Goal: Information Seeking & Learning: Learn about a topic

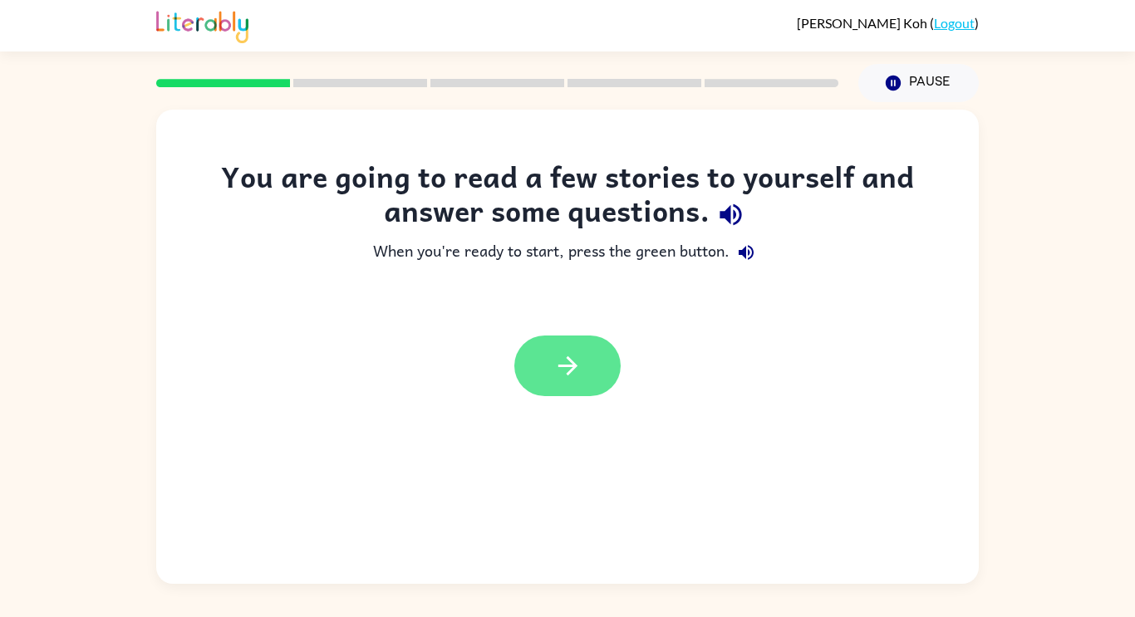
click at [588, 372] on button "button" at bounding box center [567, 366] width 106 height 61
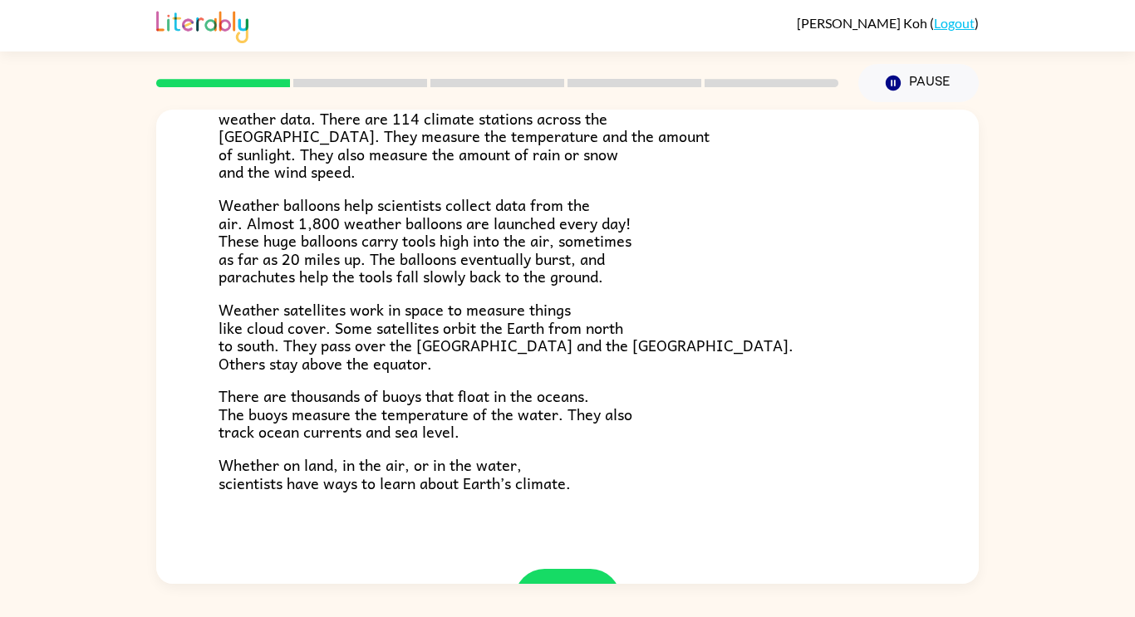
scroll to position [464, 0]
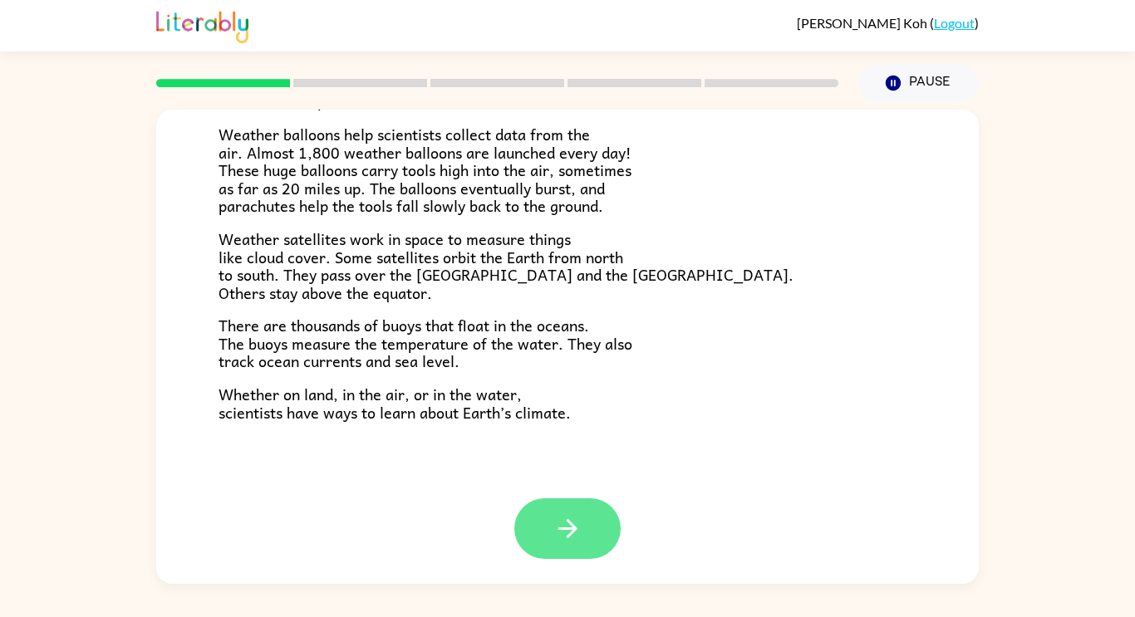
click at [571, 543] on button "button" at bounding box center [567, 528] width 106 height 61
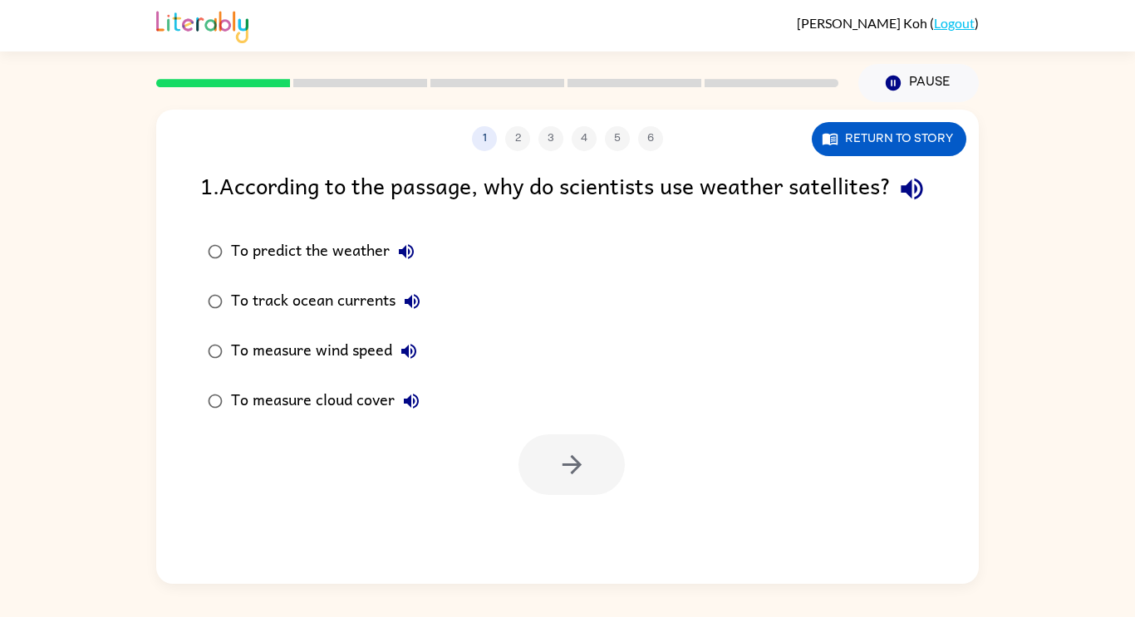
scroll to position [0, 0]
click at [865, 145] on button "Return to story" at bounding box center [889, 139] width 155 height 34
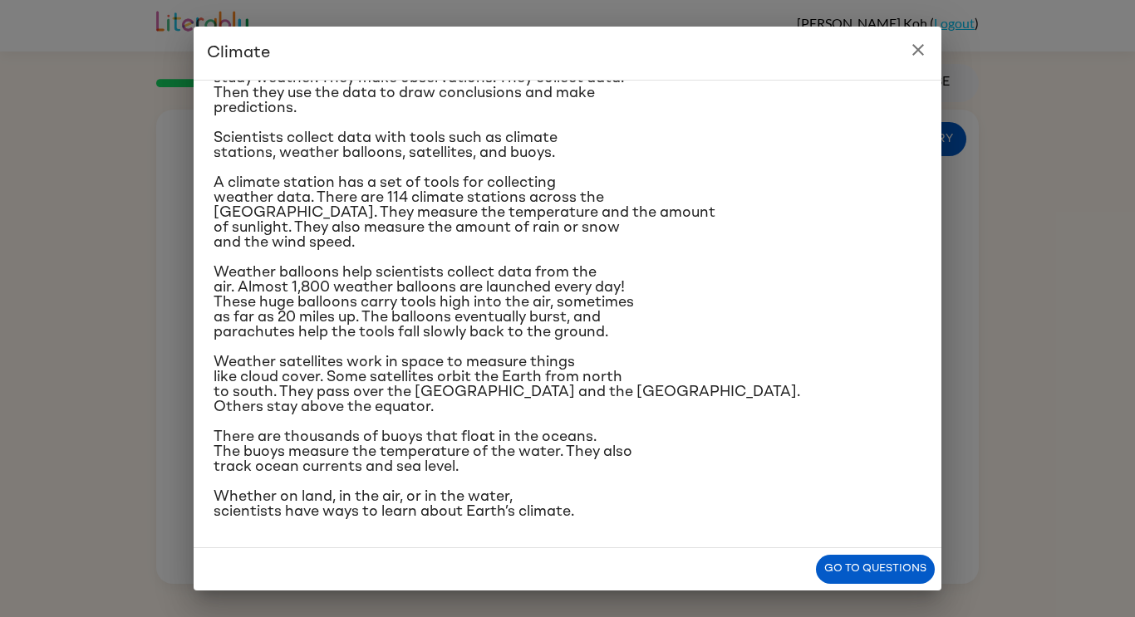
scroll to position [167, 0]
click at [842, 558] on button "Go to questions" at bounding box center [875, 569] width 119 height 29
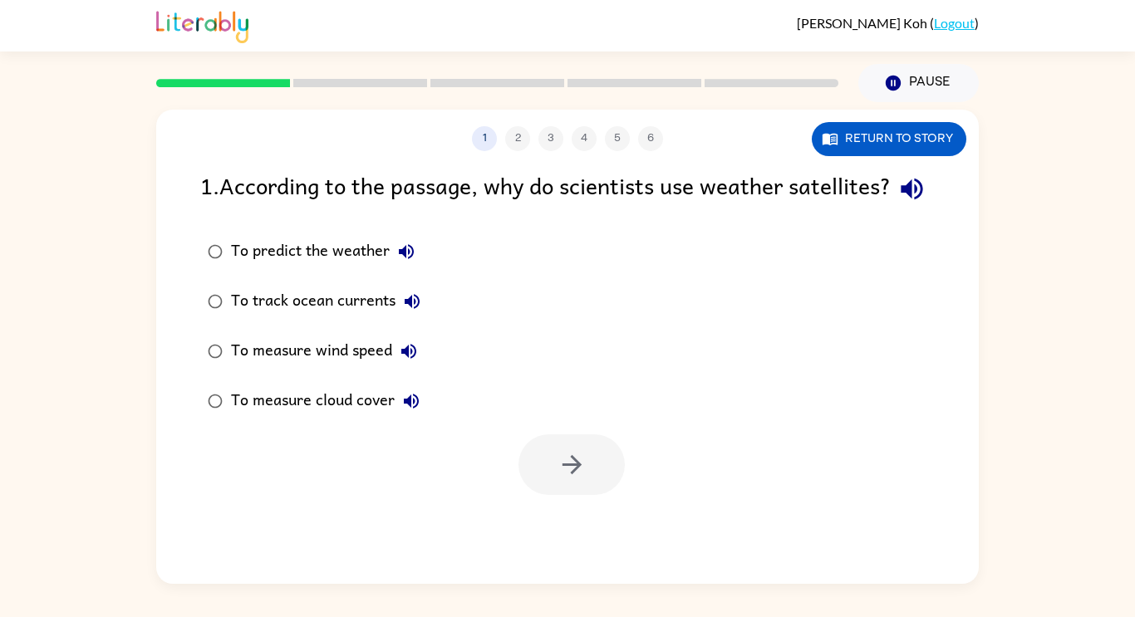
click at [362, 418] on div "To measure cloud cover" at bounding box center [329, 401] width 197 height 33
click at [587, 487] on button "button" at bounding box center [571, 465] width 106 height 61
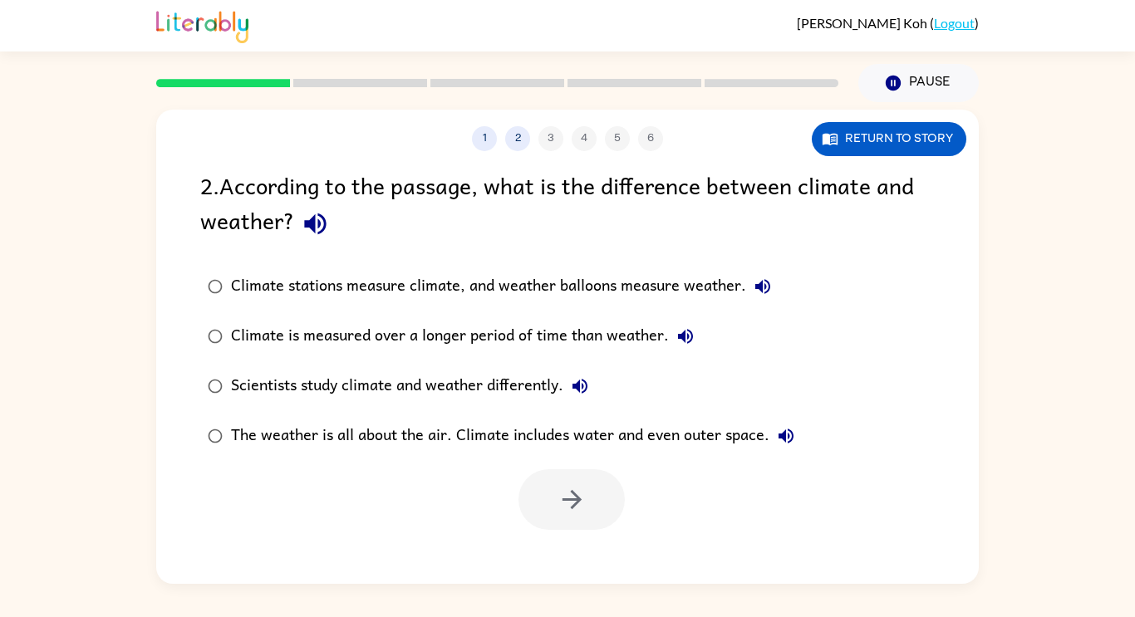
click at [526, 287] on div "Climate stations measure climate, and weather balloons measure weather." at bounding box center [505, 286] width 548 height 33
click at [565, 500] on icon "button" at bounding box center [571, 499] width 19 height 19
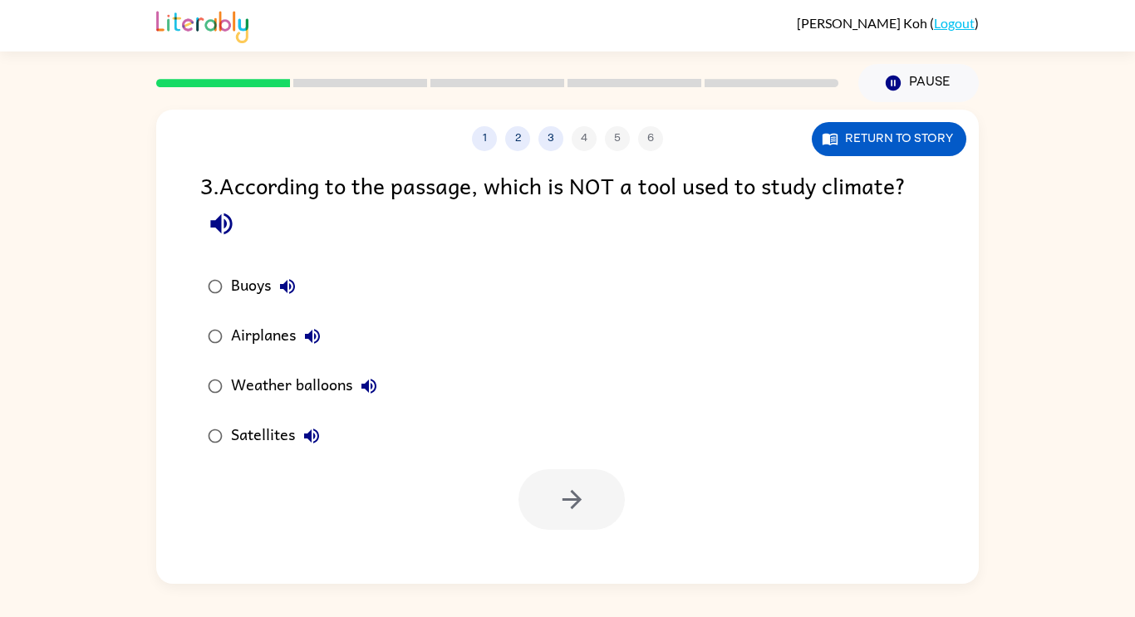
click at [267, 339] on div "Airplanes" at bounding box center [280, 336] width 98 height 33
click at [538, 499] on button "button" at bounding box center [571, 499] width 106 height 61
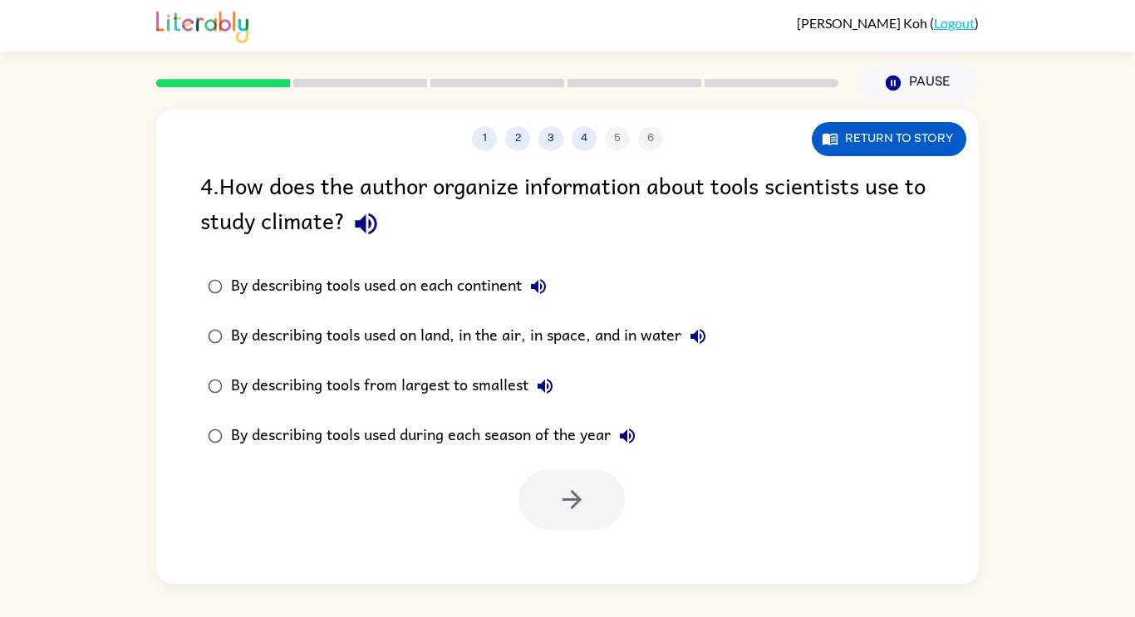
click at [449, 330] on div "By describing tools used on land, in the air, in space, and in water" at bounding box center [473, 336] width 484 height 33
click at [560, 489] on icon "button" at bounding box center [571, 499] width 29 height 29
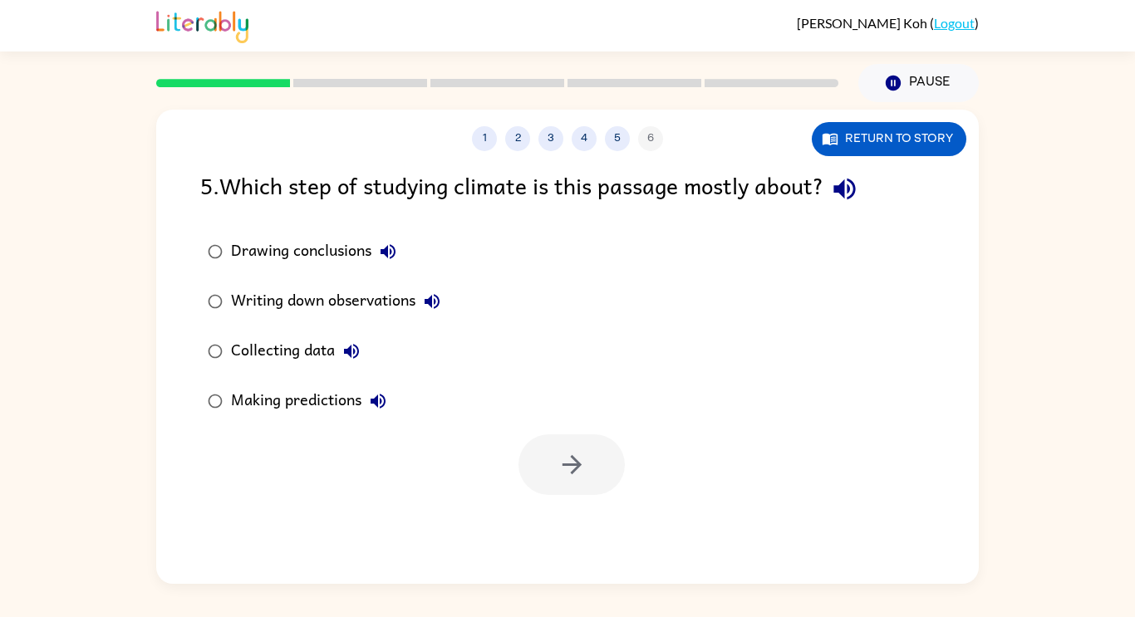
click at [302, 357] on div "Collecting data" at bounding box center [299, 351] width 137 height 33
click at [557, 470] on icon "button" at bounding box center [571, 464] width 29 height 29
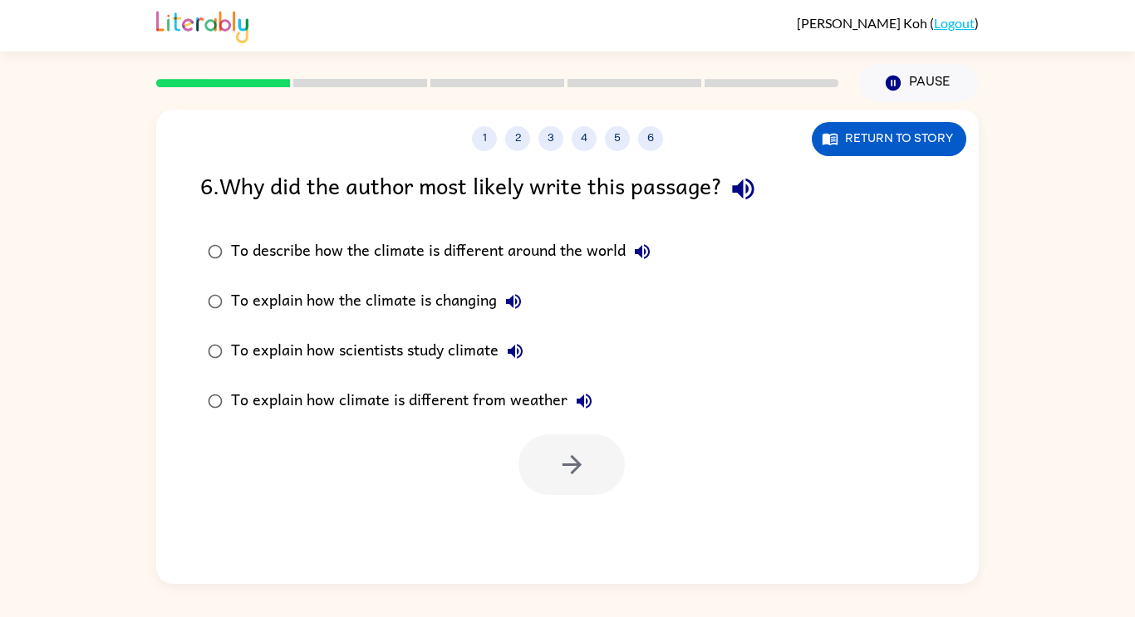
click at [458, 351] on div "To explain how scientists study climate" at bounding box center [381, 351] width 301 height 33
click at [560, 459] on icon "button" at bounding box center [571, 464] width 29 height 29
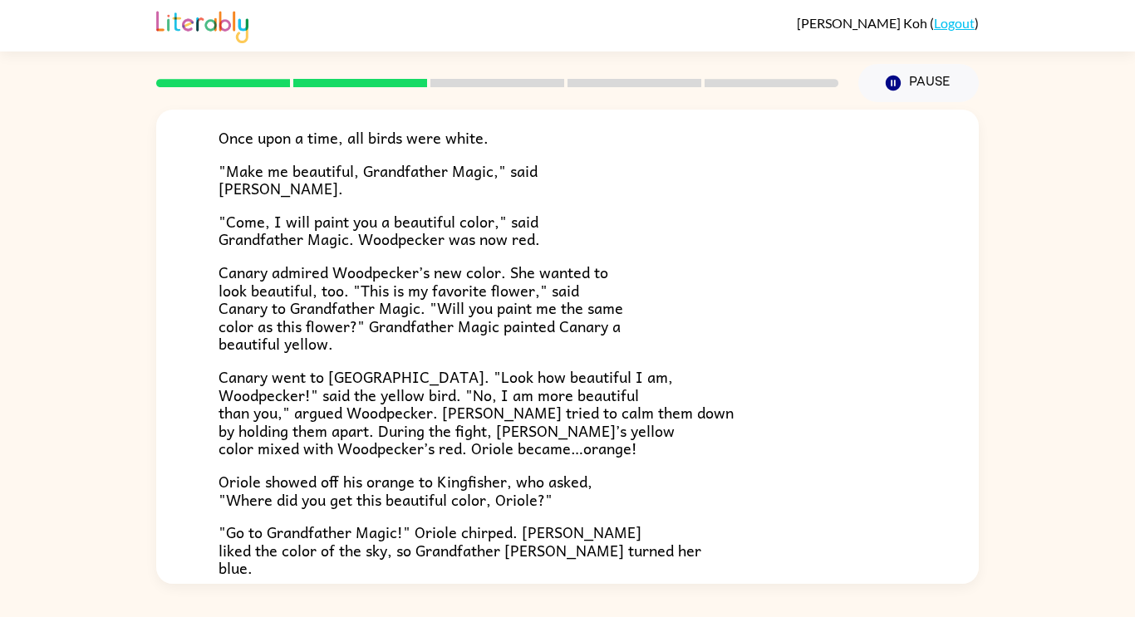
scroll to position [115, 0]
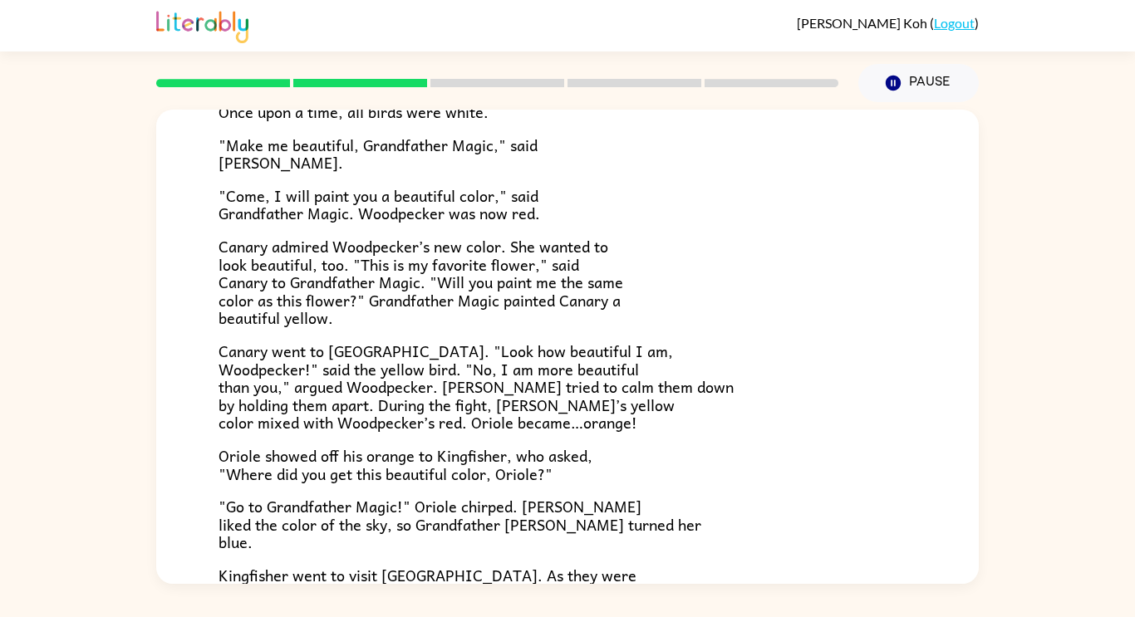
click at [506, 184] on span ""Come, I will paint you a beautiful color," said Grandfather Magic. Woodpecker …" at bounding box center [379, 205] width 322 height 42
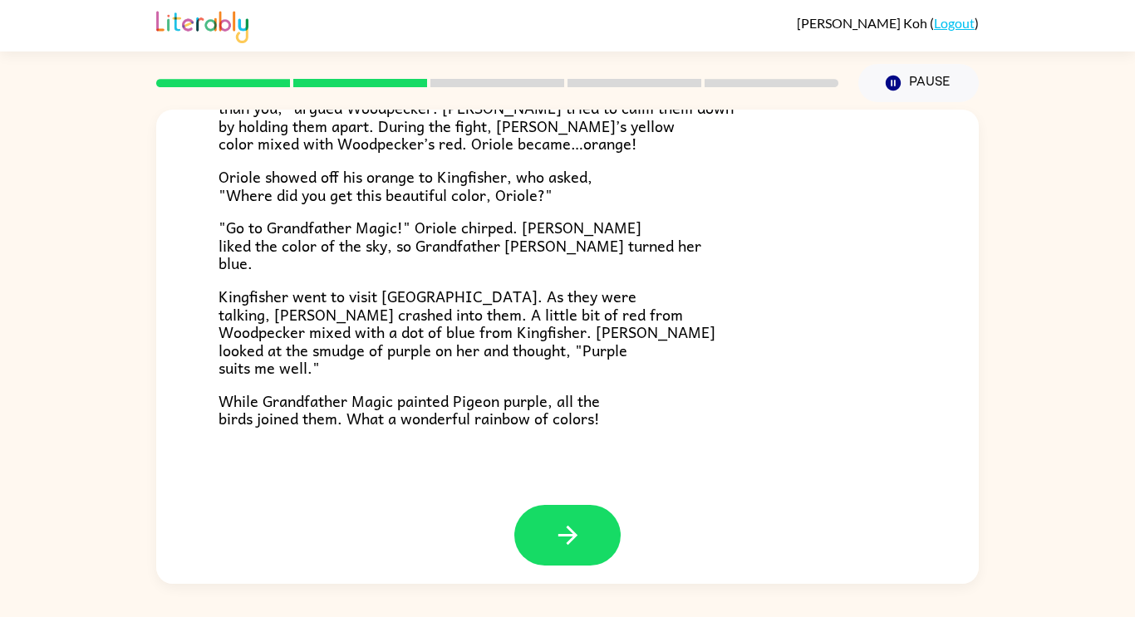
scroll to position [429, 0]
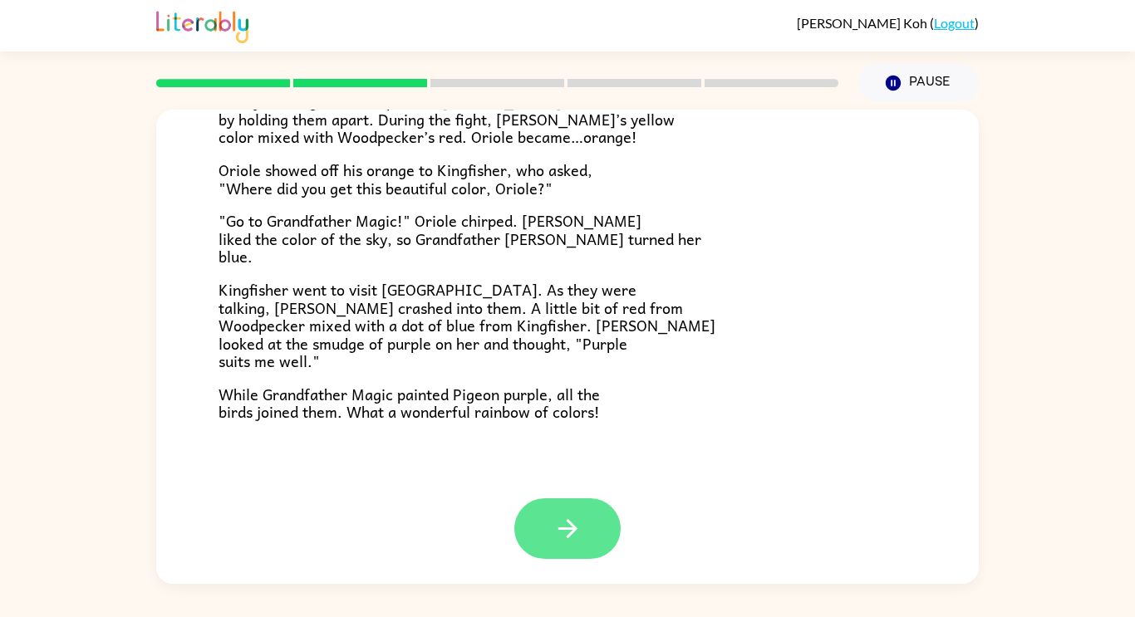
click at [545, 520] on button "button" at bounding box center [567, 528] width 106 height 61
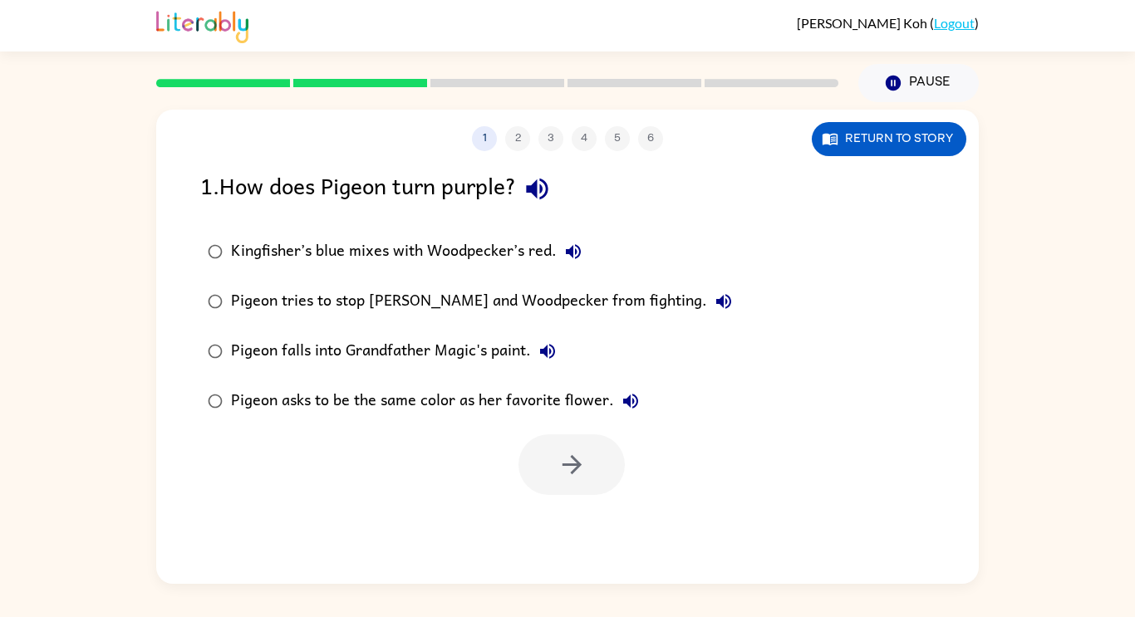
scroll to position [0, 0]
click at [474, 257] on div "Kingfisher’s blue mixes with Woodpecker’s red." at bounding box center [410, 251] width 359 height 33
click at [582, 484] on button "button" at bounding box center [571, 465] width 106 height 61
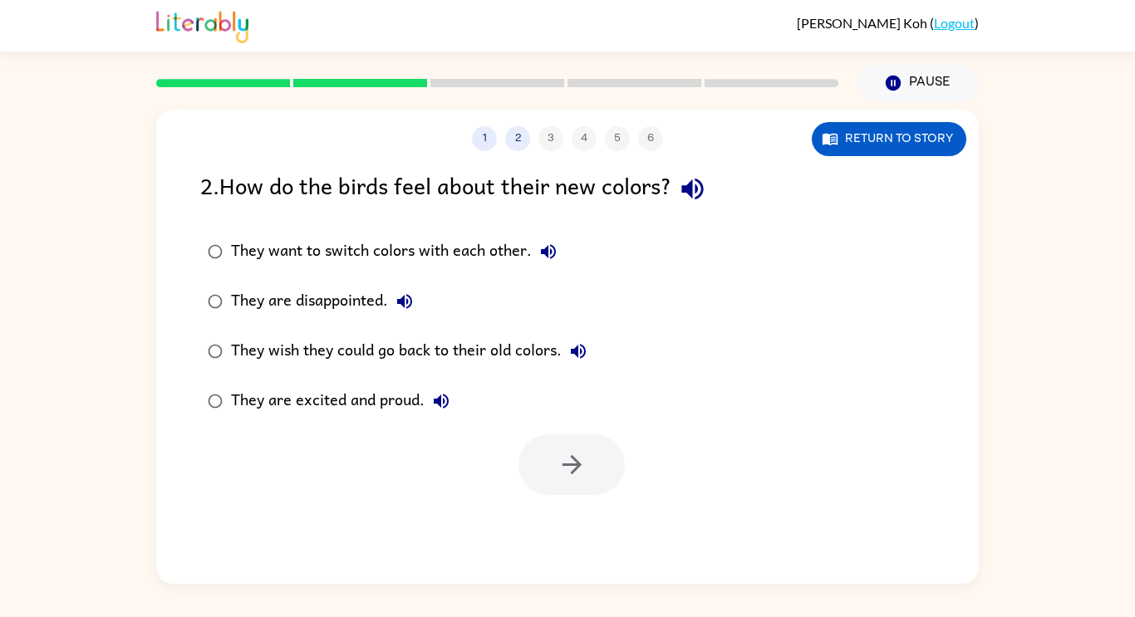
click at [381, 406] on div "They are excited and proud." at bounding box center [344, 401] width 227 height 33
click at [576, 452] on icon "button" at bounding box center [571, 464] width 29 height 29
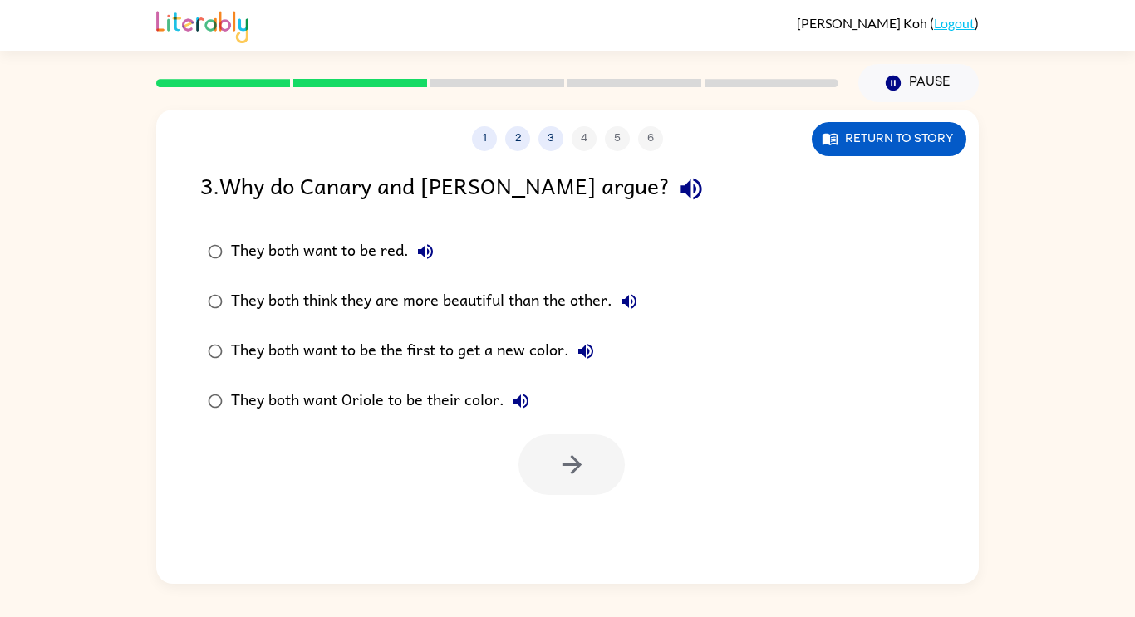
click at [390, 301] on div "They both think they are more beautiful than the other." at bounding box center [438, 301] width 415 height 33
click at [557, 462] on icon "button" at bounding box center [571, 464] width 29 height 29
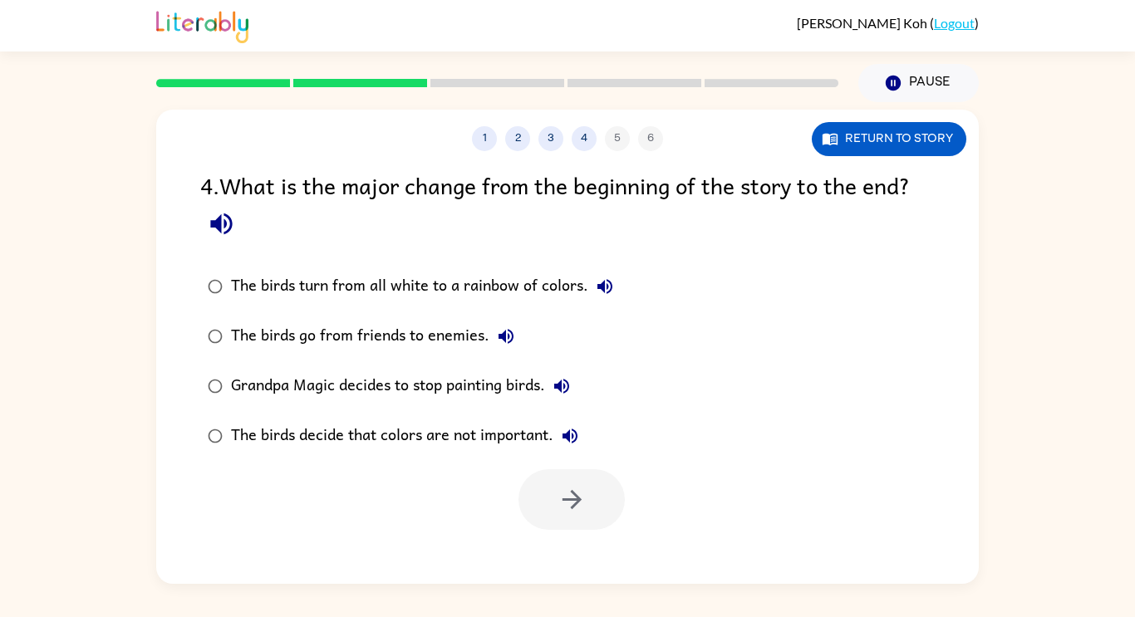
click at [464, 285] on div "The birds turn from all white to a rainbow of colors." at bounding box center [426, 286] width 390 height 33
click at [570, 513] on icon "button" at bounding box center [571, 499] width 29 height 29
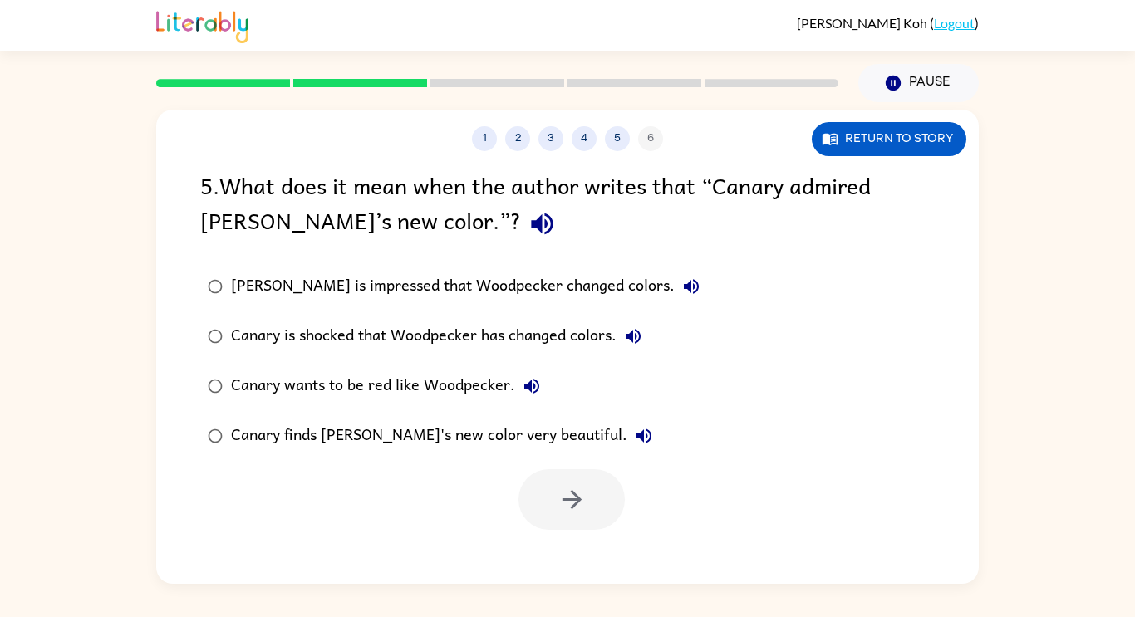
click at [547, 439] on div "Canary finds [PERSON_NAME]'s new color very beautiful." at bounding box center [446, 436] width 430 height 33
click at [587, 490] on button "button" at bounding box center [571, 499] width 106 height 61
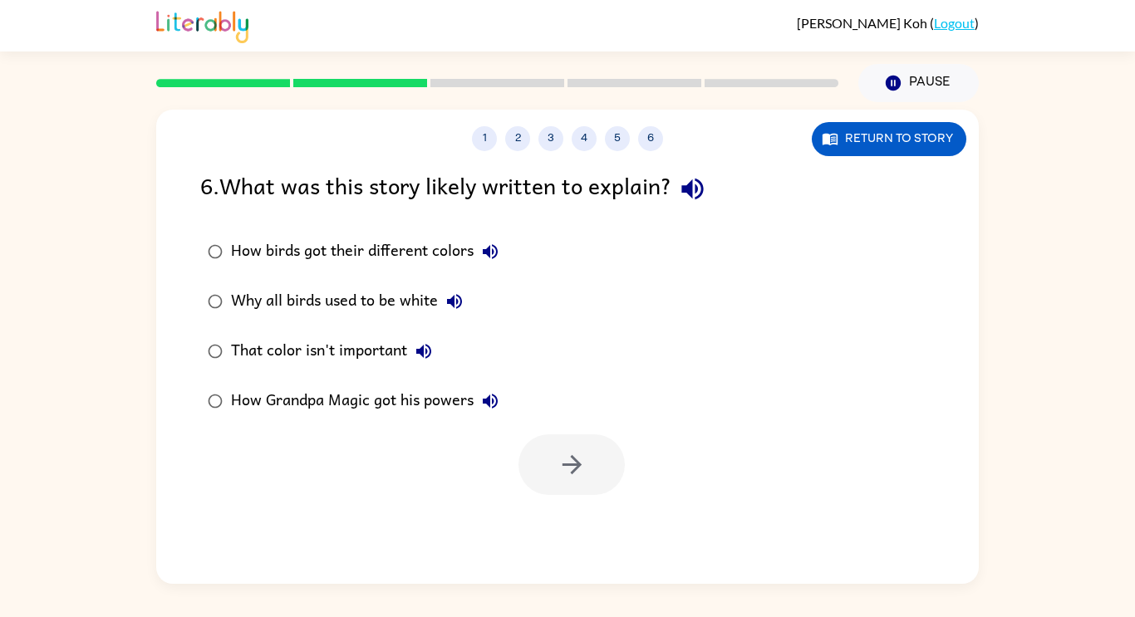
click at [385, 250] on div "How birds got their different colors" at bounding box center [369, 251] width 276 height 33
click at [392, 346] on div "That color isn't important" at bounding box center [335, 351] width 209 height 33
click at [555, 461] on button "button" at bounding box center [571, 465] width 106 height 61
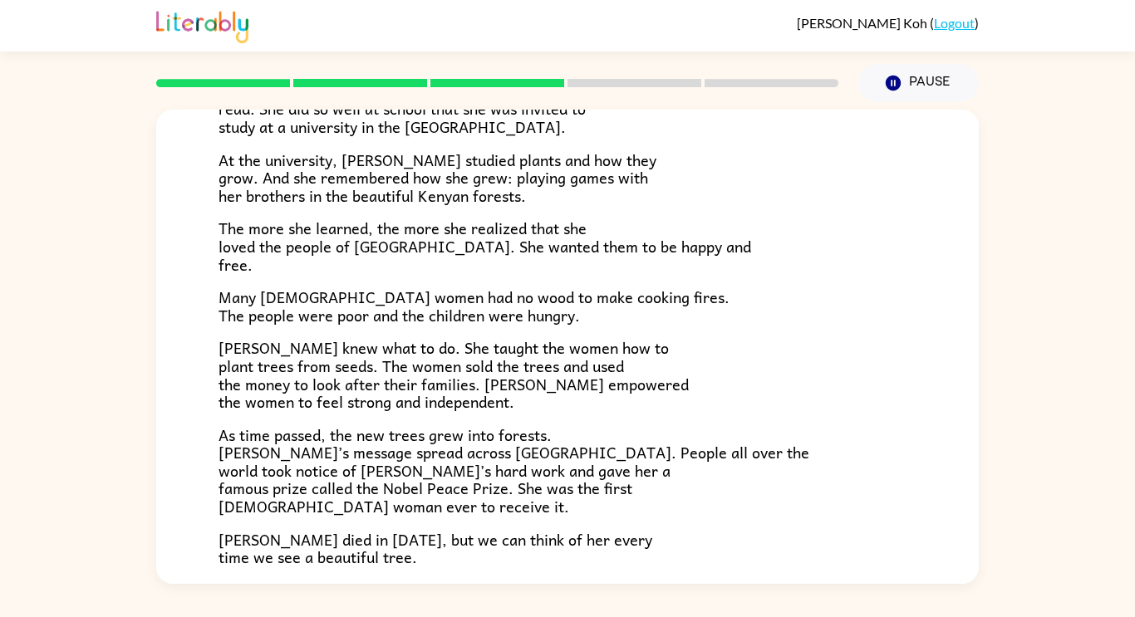
scroll to position [468, 0]
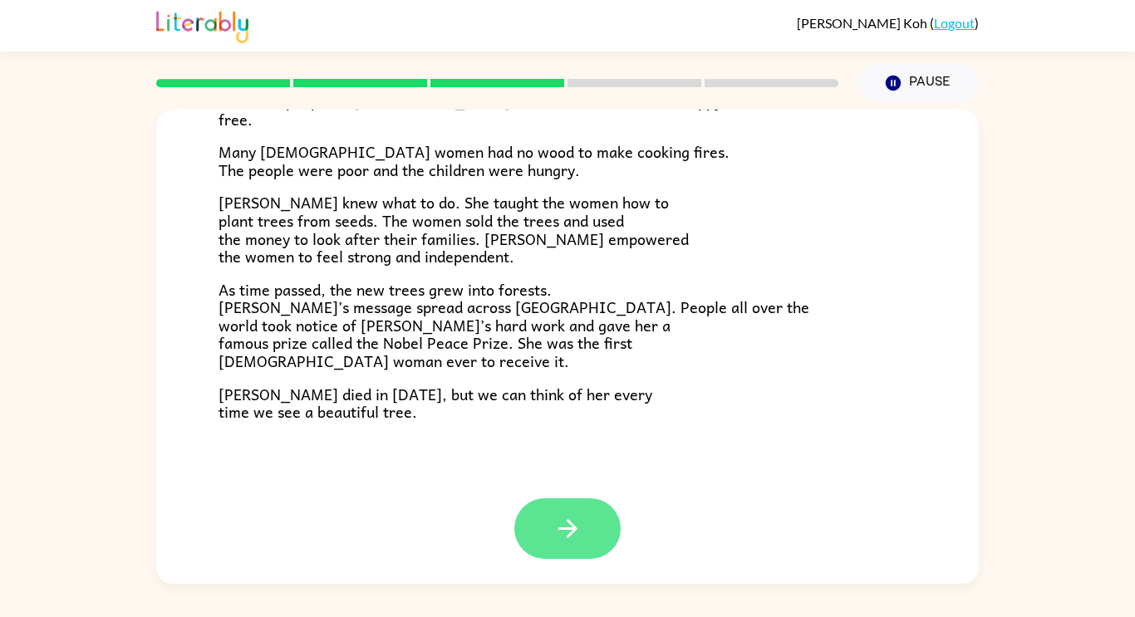
click at [564, 526] on icon "button" at bounding box center [567, 528] width 29 height 29
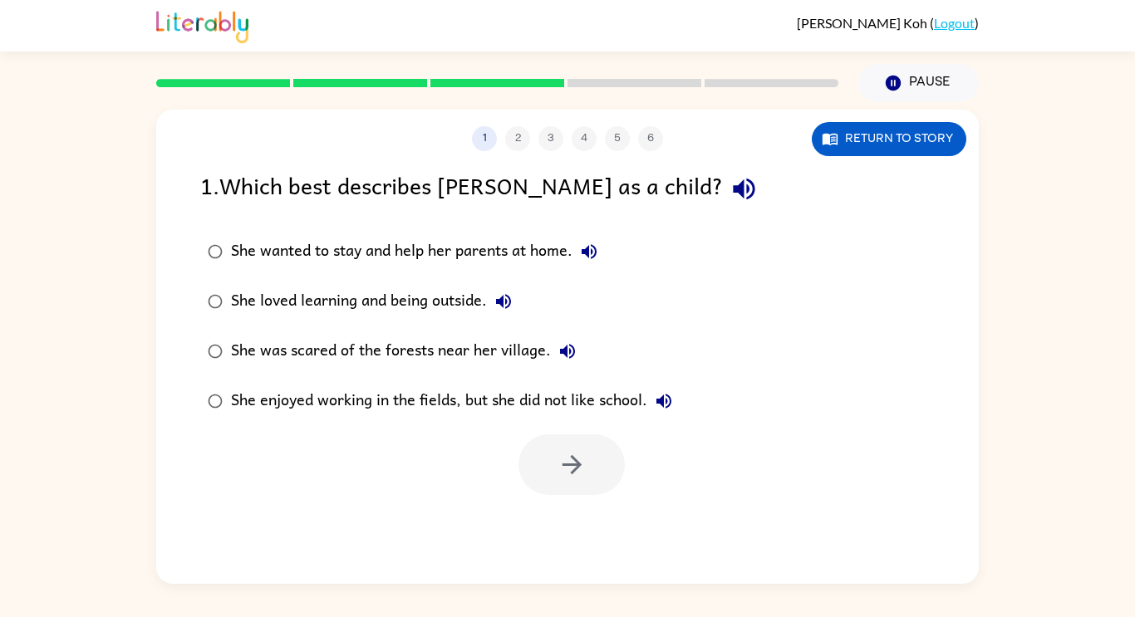
scroll to position [0, 0]
click at [371, 299] on div "She loved learning and being outside." at bounding box center [375, 301] width 289 height 33
click at [607, 468] on button "button" at bounding box center [571, 465] width 106 height 61
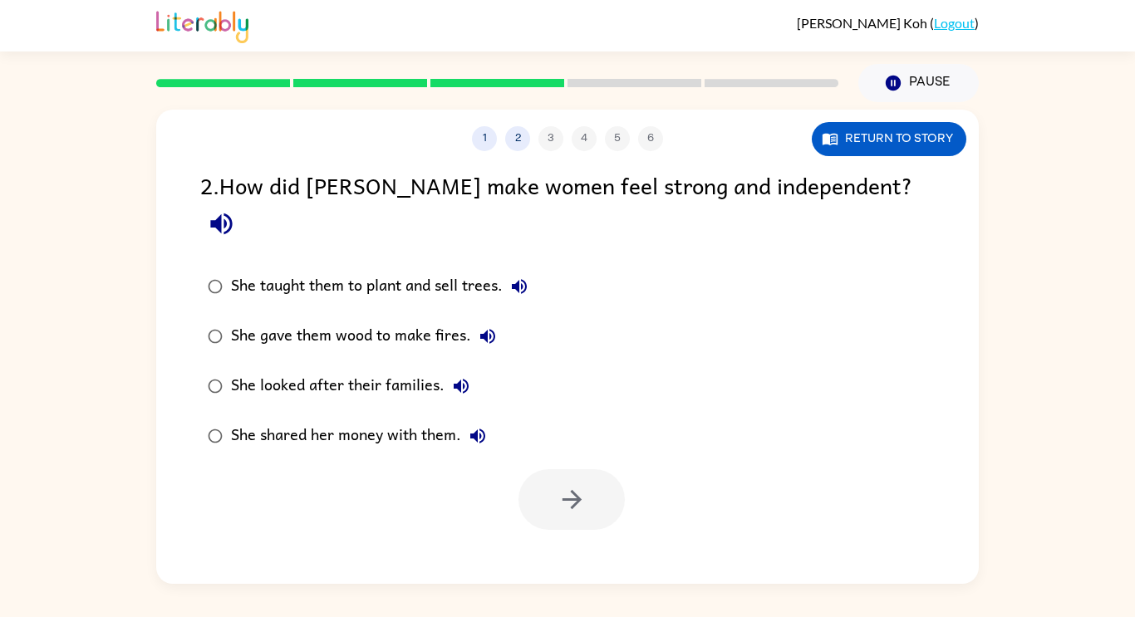
click at [454, 270] on div "She taught them to plant and sell trees." at bounding box center [383, 286] width 305 height 33
click at [573, 487] on button "button" at bounding box center [571, 499] width 106 height 61
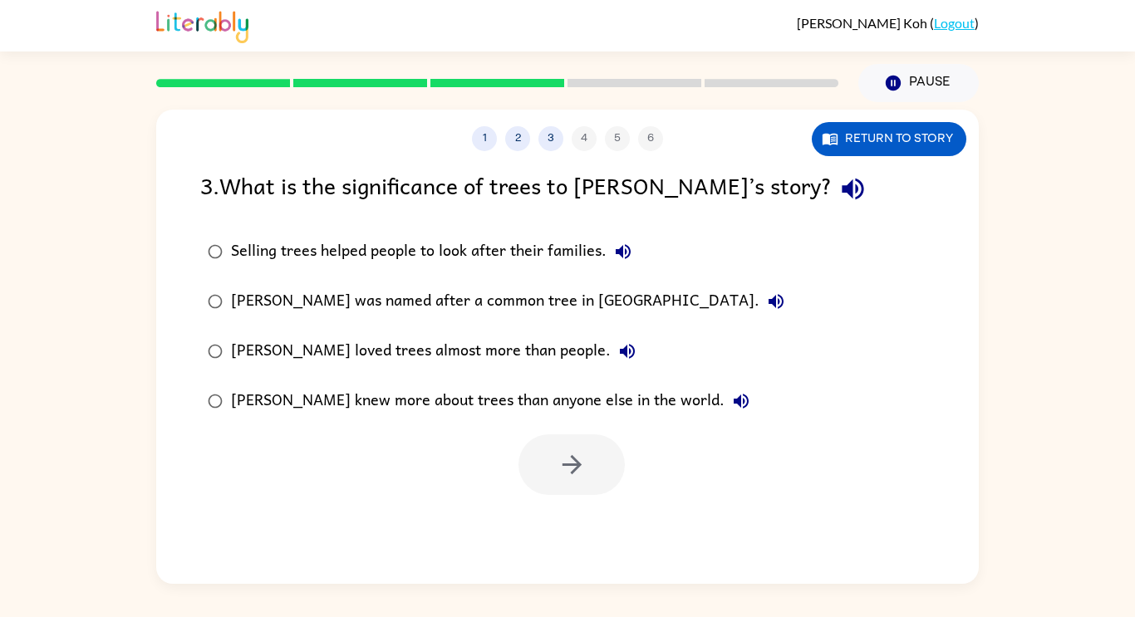
click at [410, 254] on div "Selling trees helped people to look after their families." at bounding box center [435, 251] width 409 height 33
click at [600, 459] on button "button" at bounding box center [571, 465] width 106 height 61
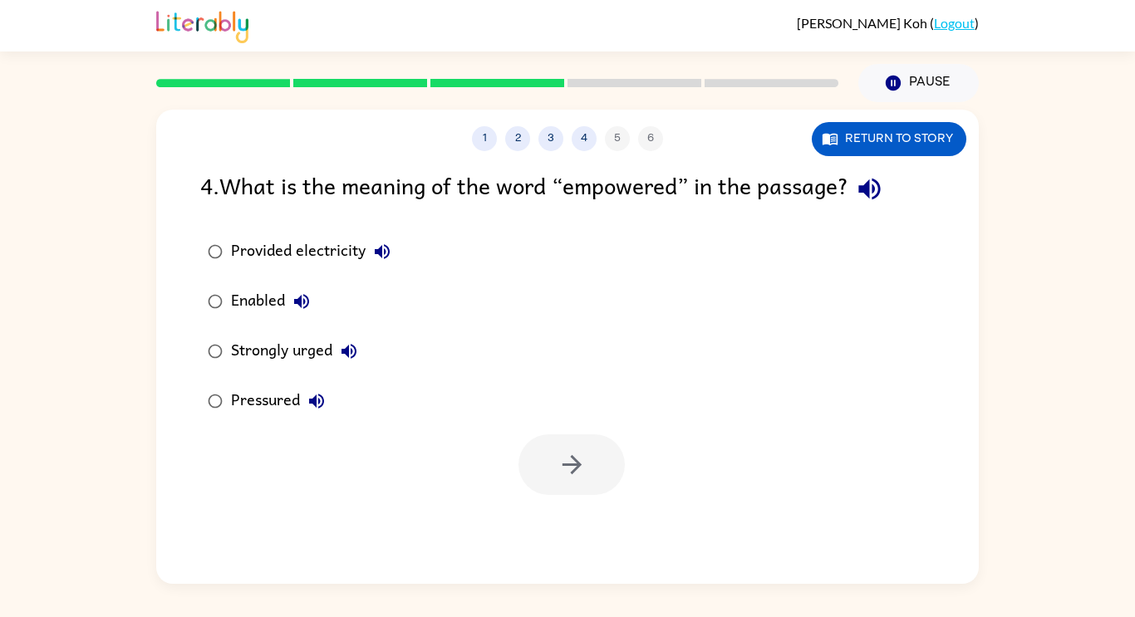
click at [294, 351] on div "Strongly urged" at bounding box center [298, 351] width 135 height 33
click at [554, 487] on button "button" at bounding box center [571, 465] width 106 height 61
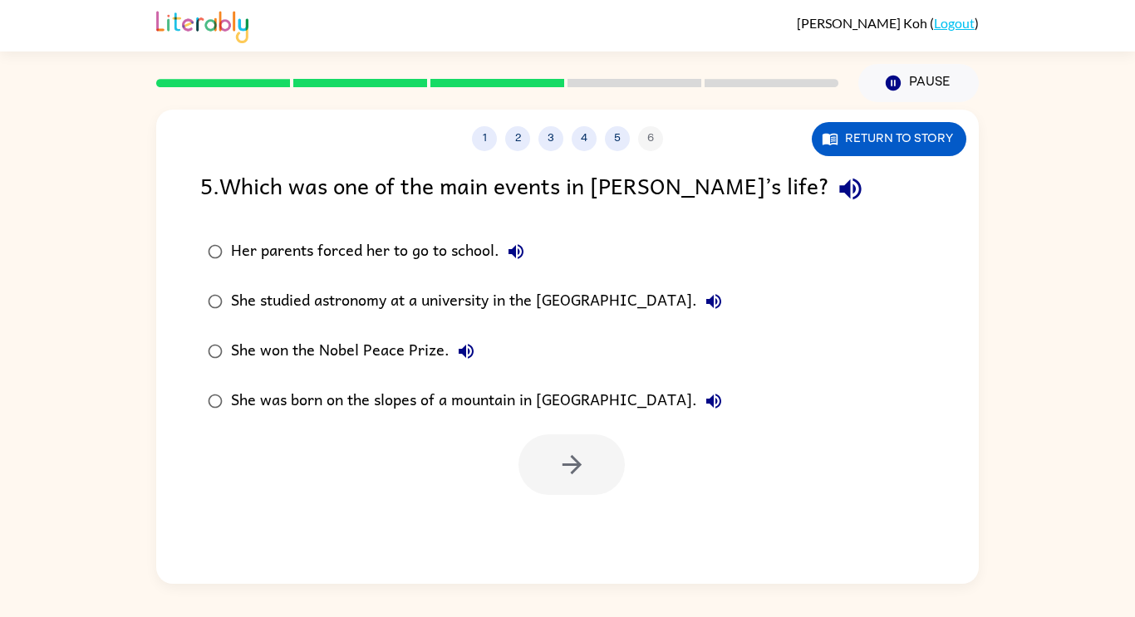
click at [387, 348] on div "She won the Nobel Peace Prize." at bounding box center [357, 351] width 252 height 33
click at [558, 473] on icon "button" at bounding box center [571, 464] width 29 height 29
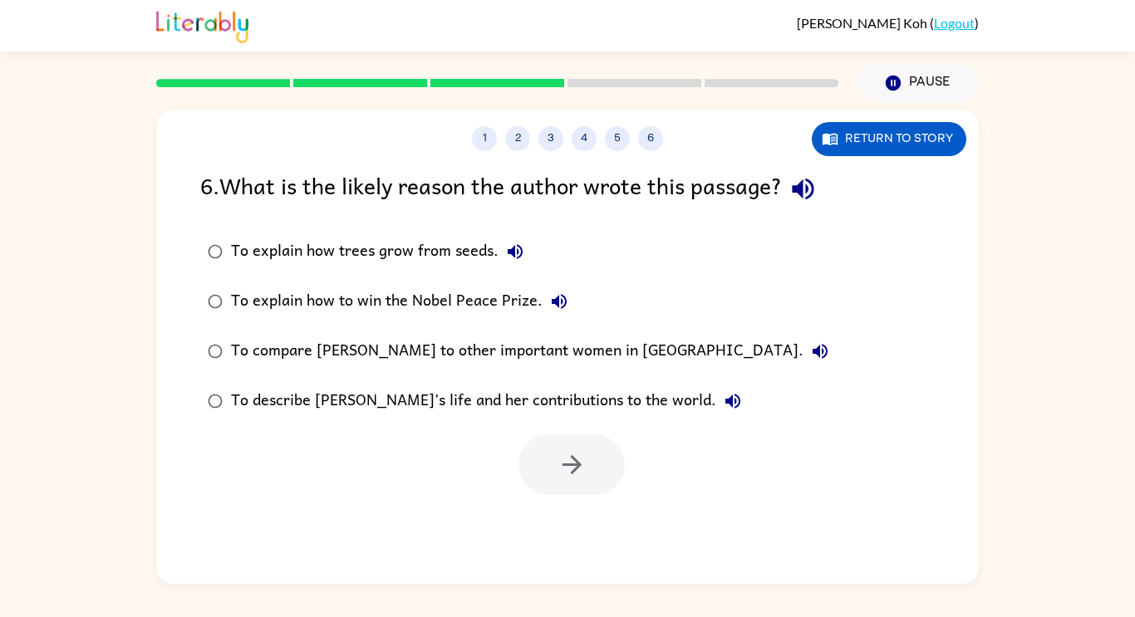
click at [403, 401] on div "To describe [PERSON_NAME]’s life and her contributions to the world." at bounding box center [490, 401] width 518 height 33
click at [549, 471] on button "button" at bounding box center [571, 465] width 106 height 61
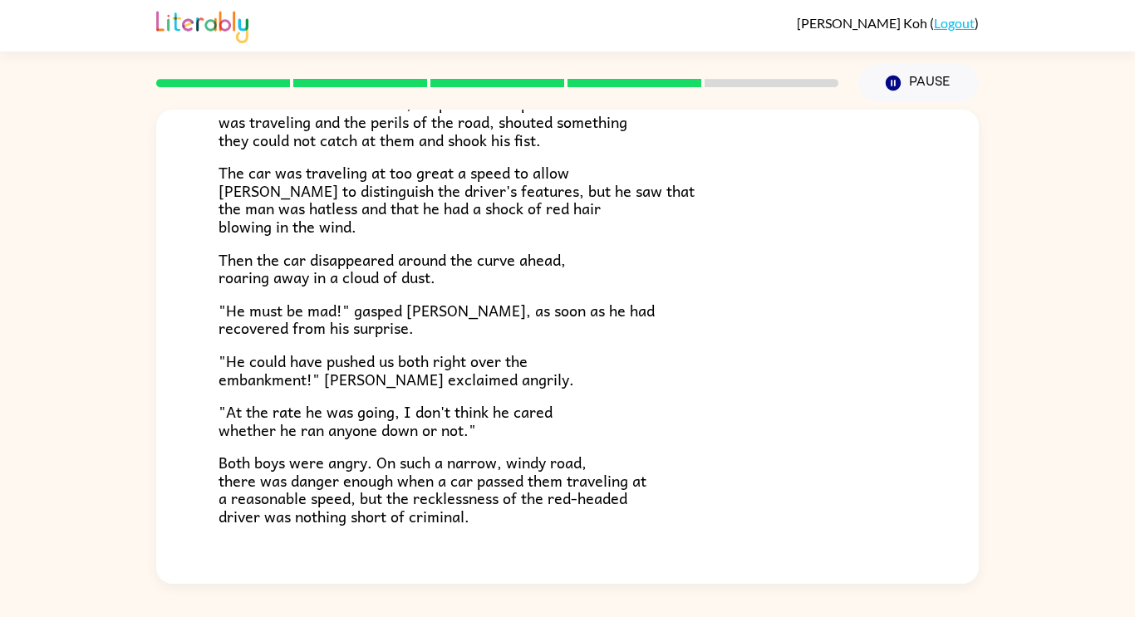
scroll to position [449, 0]
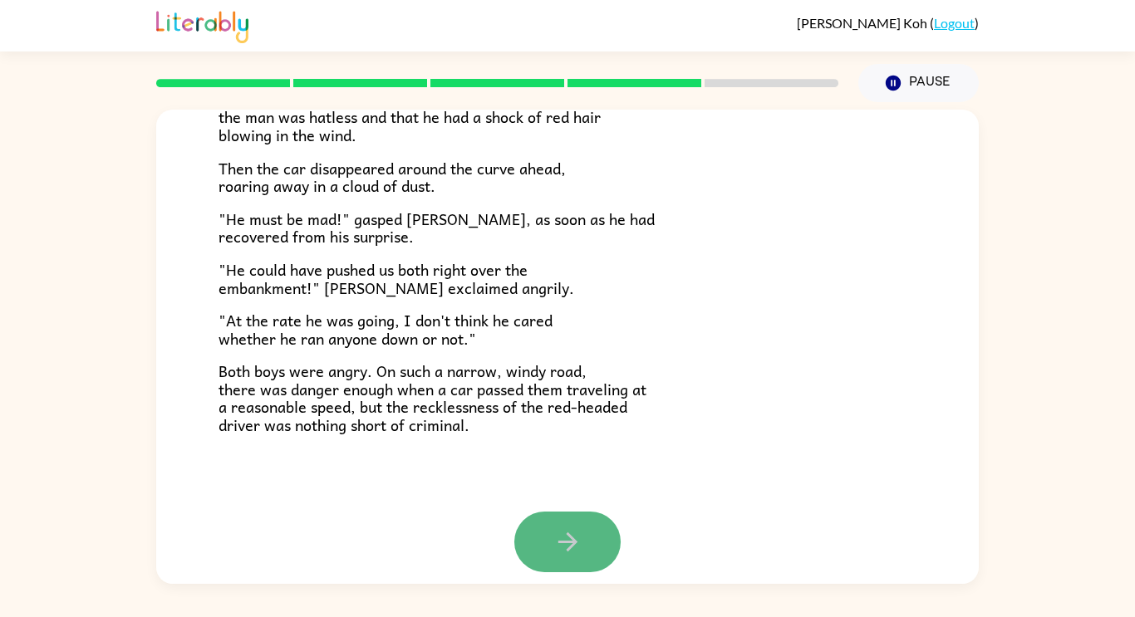
click at [558, 526] on button "button" at bounding box center [567, 542] width 106 height 61
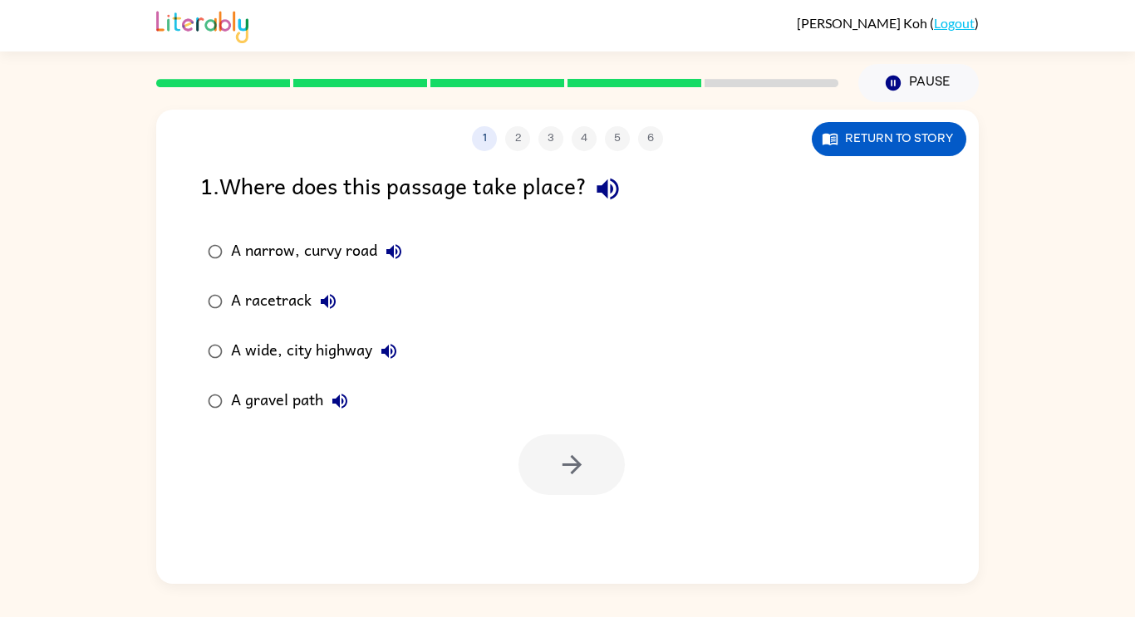
click at [364, 253] on div "A narrow, curvy road" at bounding box center [320, 251] width 179 height 33
click at [548, 458] on button "button" at bounding box center [571, 465] width 106 height 61
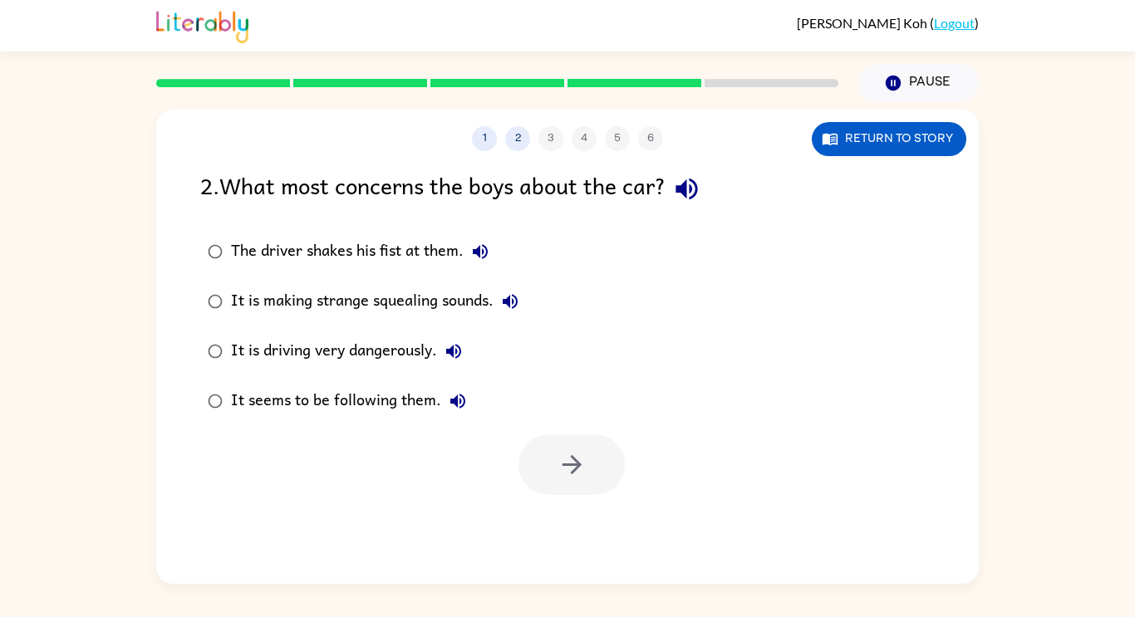
click at [339, 351] on div "It is driving very dangerously." at bounding box center [350, 351] width 239 height 33
click at [547, 459] on button "button" at bounding box center [571, 465] width 106 height 61
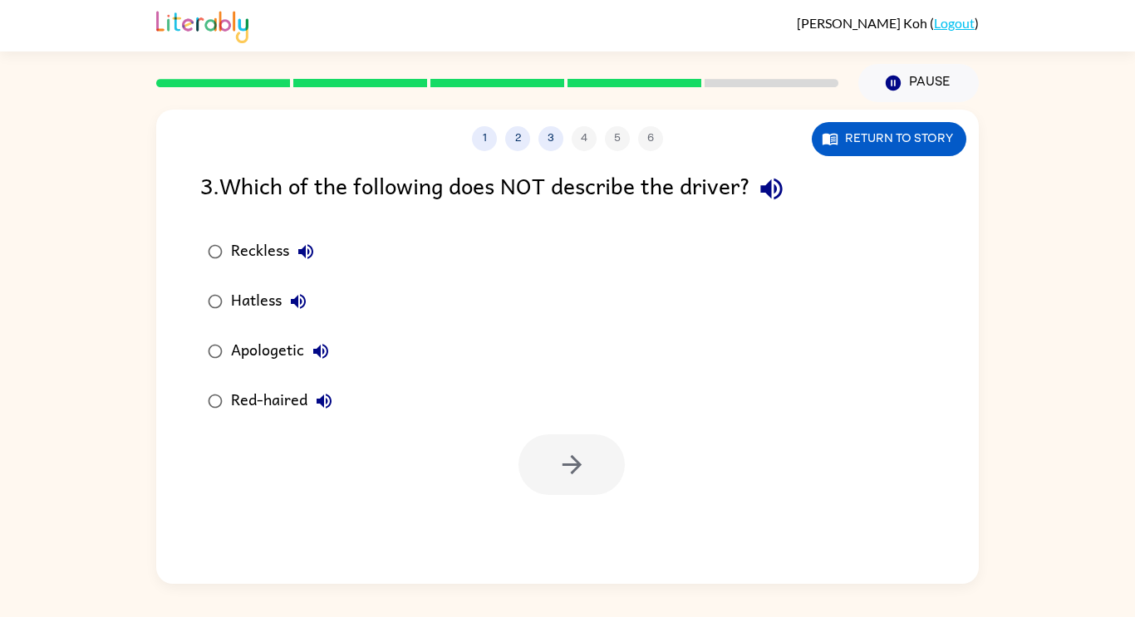
click at [277, 351] on div "Apologetic" at bounding box center [284, 351] width 106 height 33
click at [600, 444] on button "button" at bounding box center [571, 465] width 106 height 61
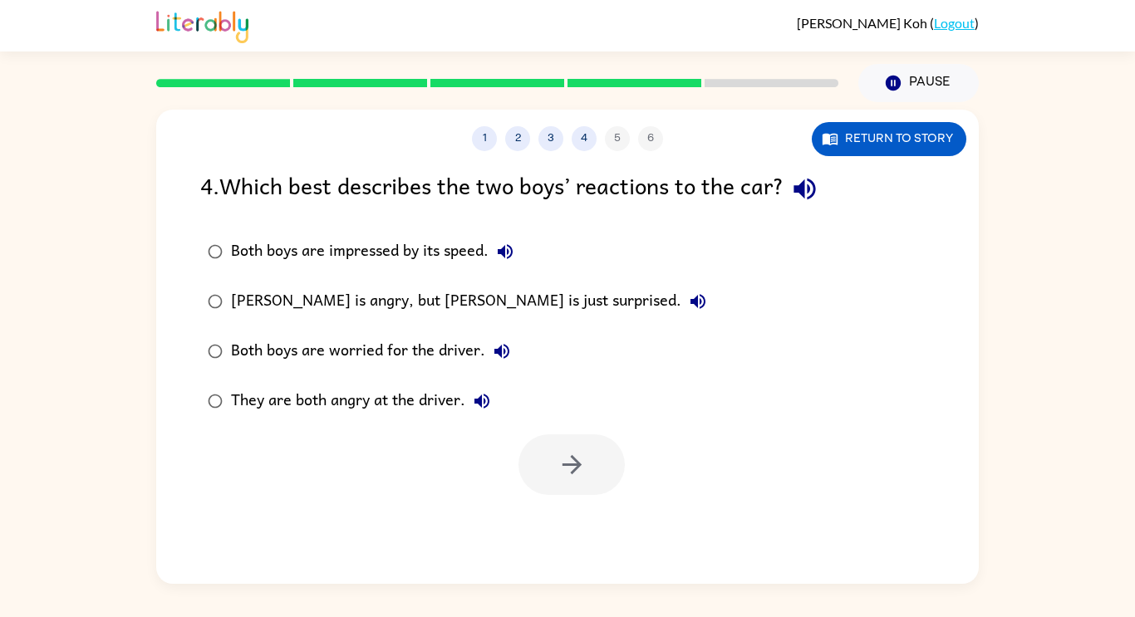
click at [396, 317] on div "[PERSON_NAME] is angry, but [PERSON_NAME] is just surprised." at bounding box center [473, 301] width 484 height 33
click at [562, 463] on icon "button" at bounding box center [571, 464] width 29 height 29
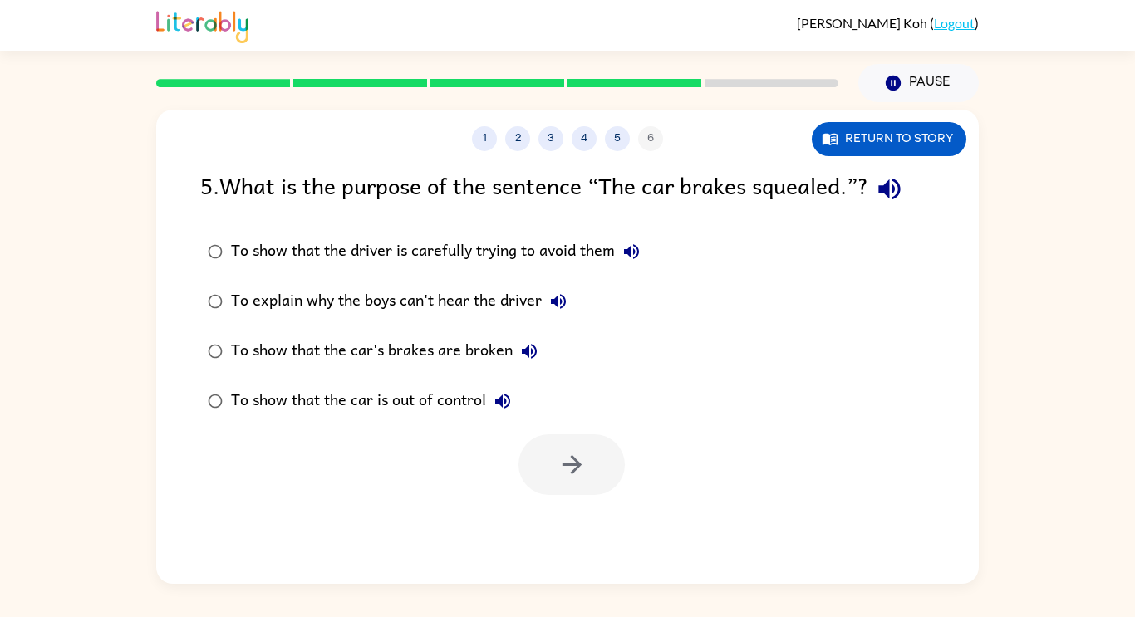
click at [394, 347] on div "To show that the car's brakes are broken" at bounding box center [388, 351] width 315 height 33
click at [451, 391] on div "To show that the car is out of control" at bounding box center [375, 401] width 288 height 33
click at [547, 448] on button "button" at bounding box center [571, 465] width 106 height 61
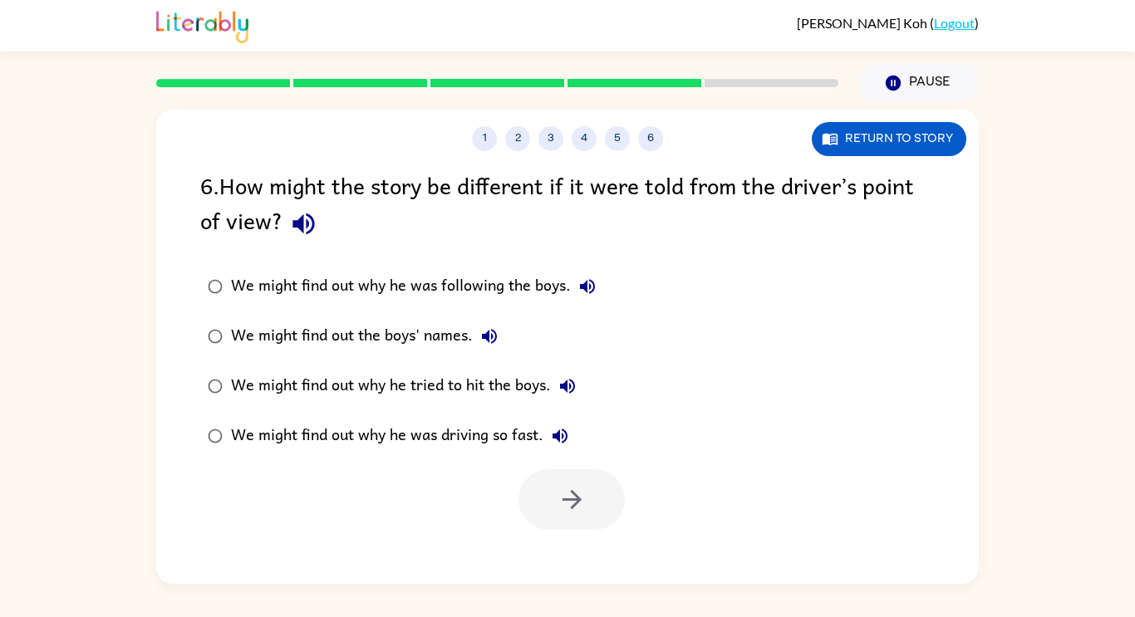
click at [428, 287] on div "We might find out why he was following the boys." at bounding box center [417, 286] width 373 height 33
click at [488, 435] on div "We might find out why he was driving so fast." at bounding box center [404, 436] width 346 height 33
click at [549, 494] on button "button" at bounding box center [571, 499] width 106 height 61
